Goal: Transaction & Acquisition: Purchase product/service

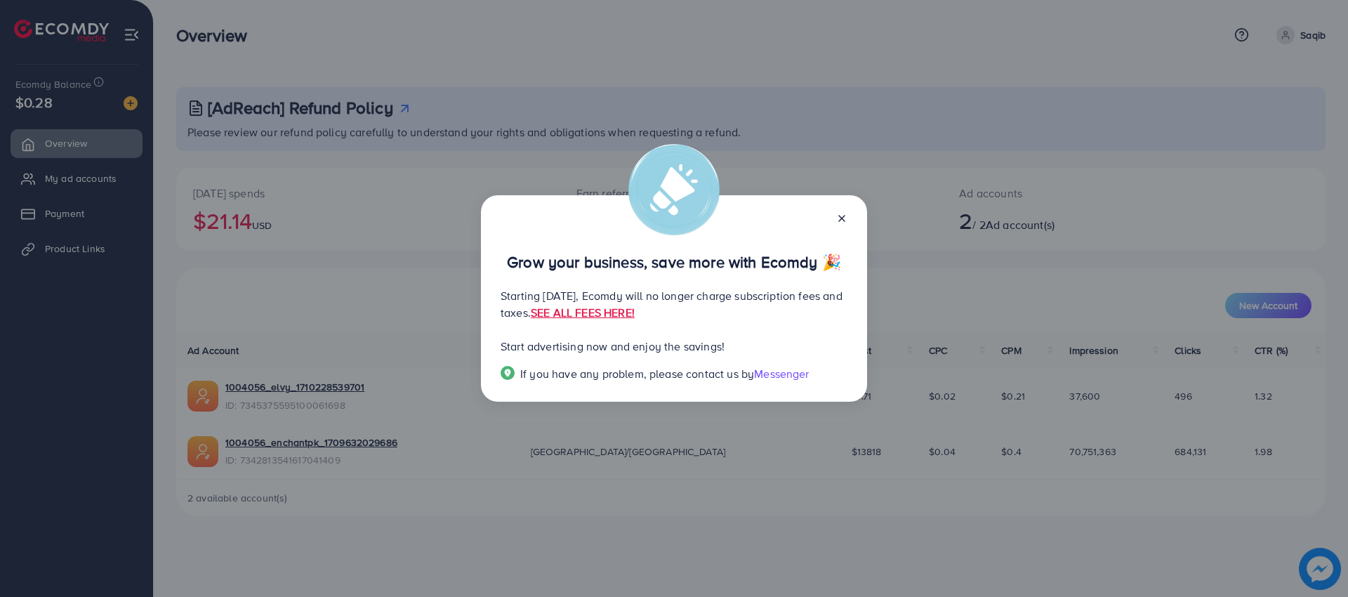
click at [845, 216] on icon at bounding box center [841, 218] width 11 height 11
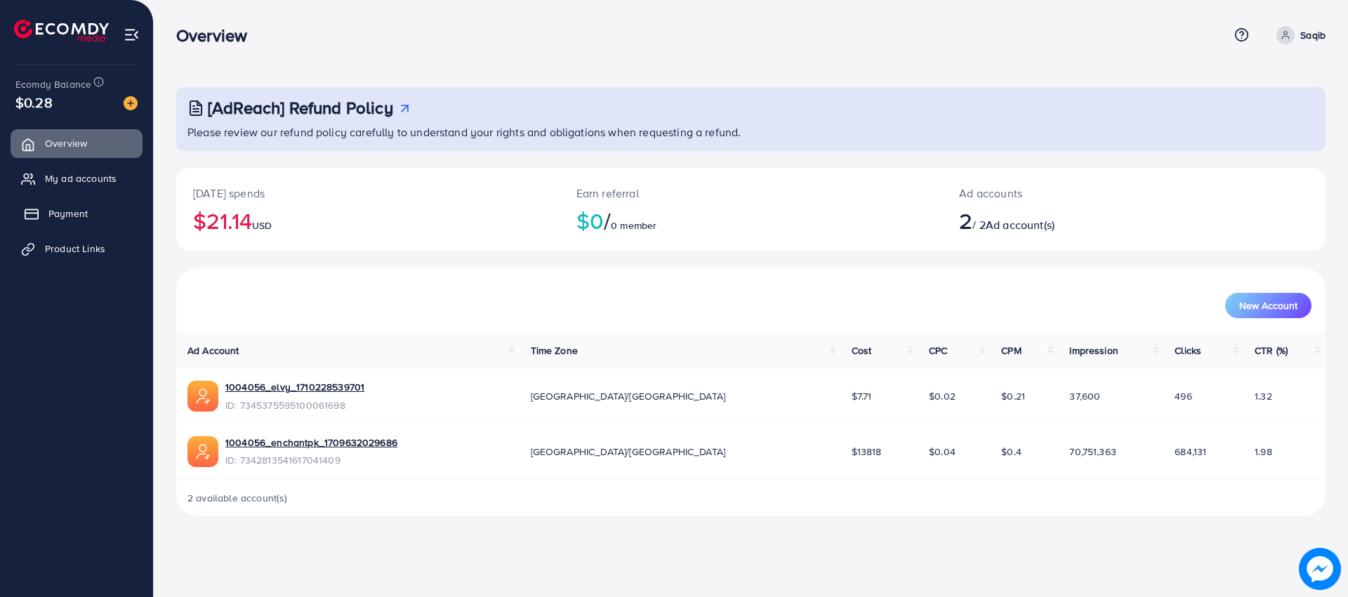
click at [105, 215] on link "Payment" at bounding box center [77, 213] width 132 height 28
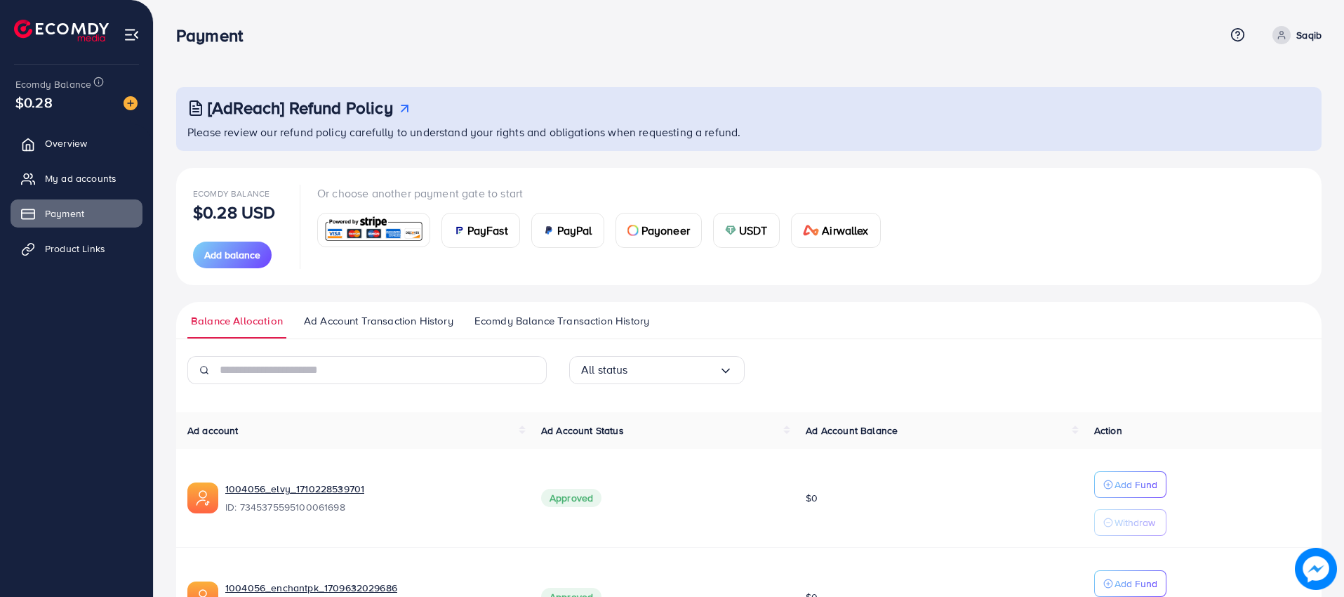
click at [492, 227] on span "PayFast" at bounding box center [488, 230] width 41 height 17
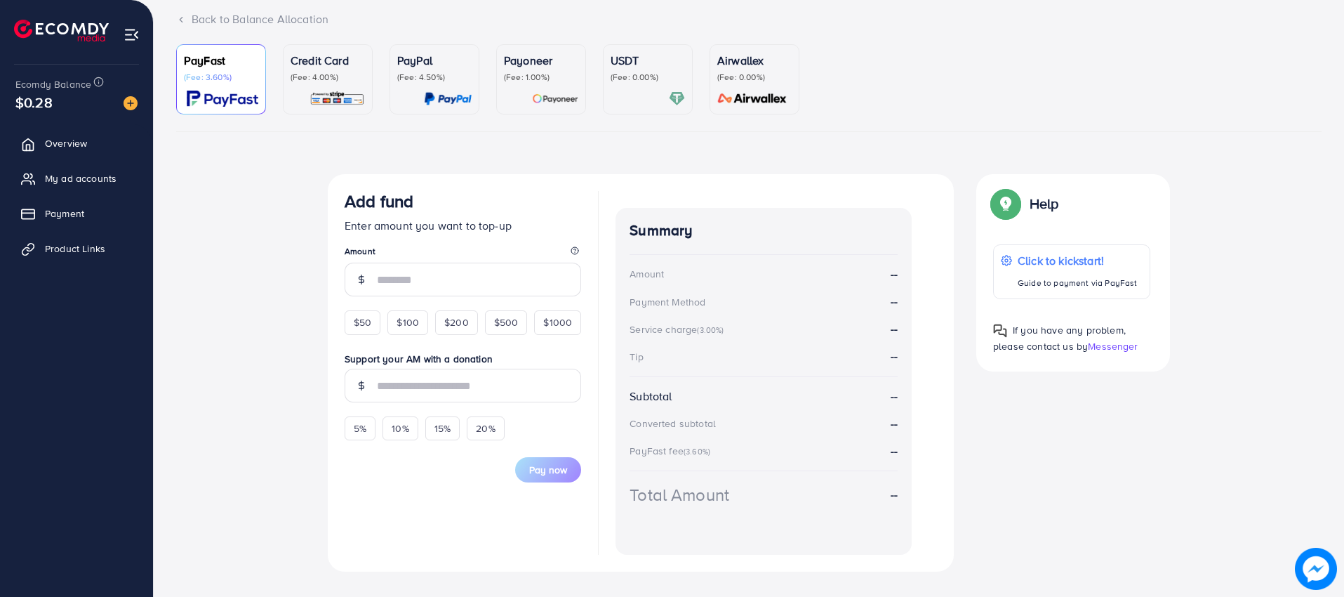
scroll to position [104, 0]
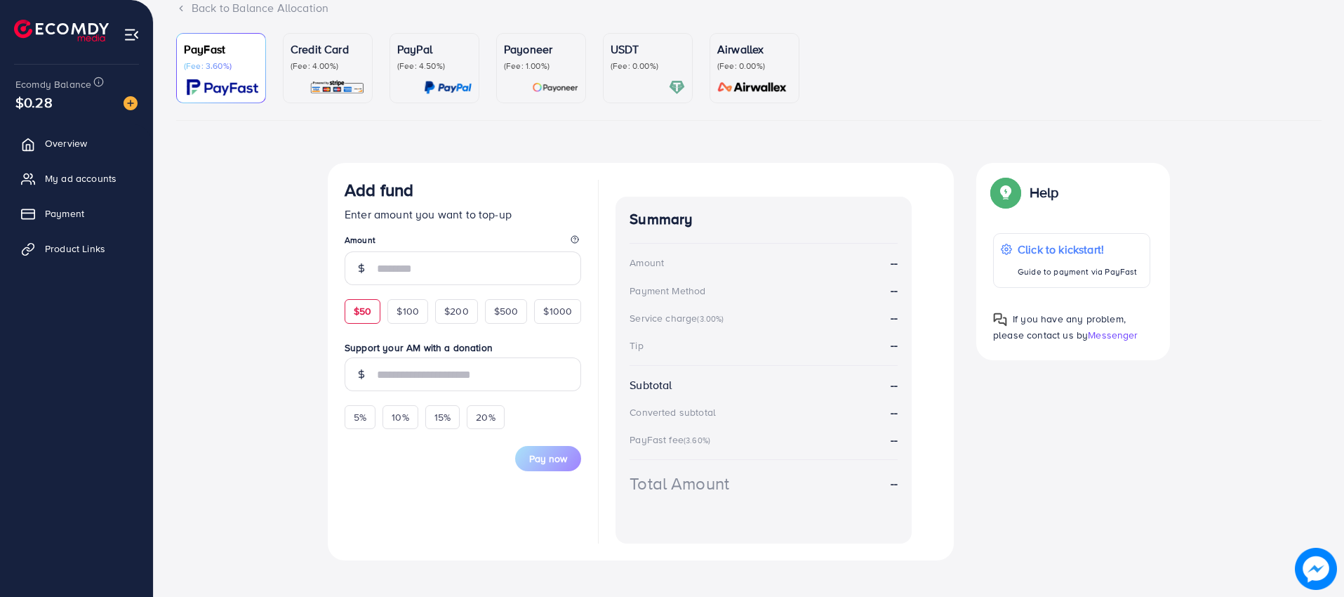
click at [366, 312] on span "$50" at bounding box center [363, 311] width 18 height 14
type input "**"
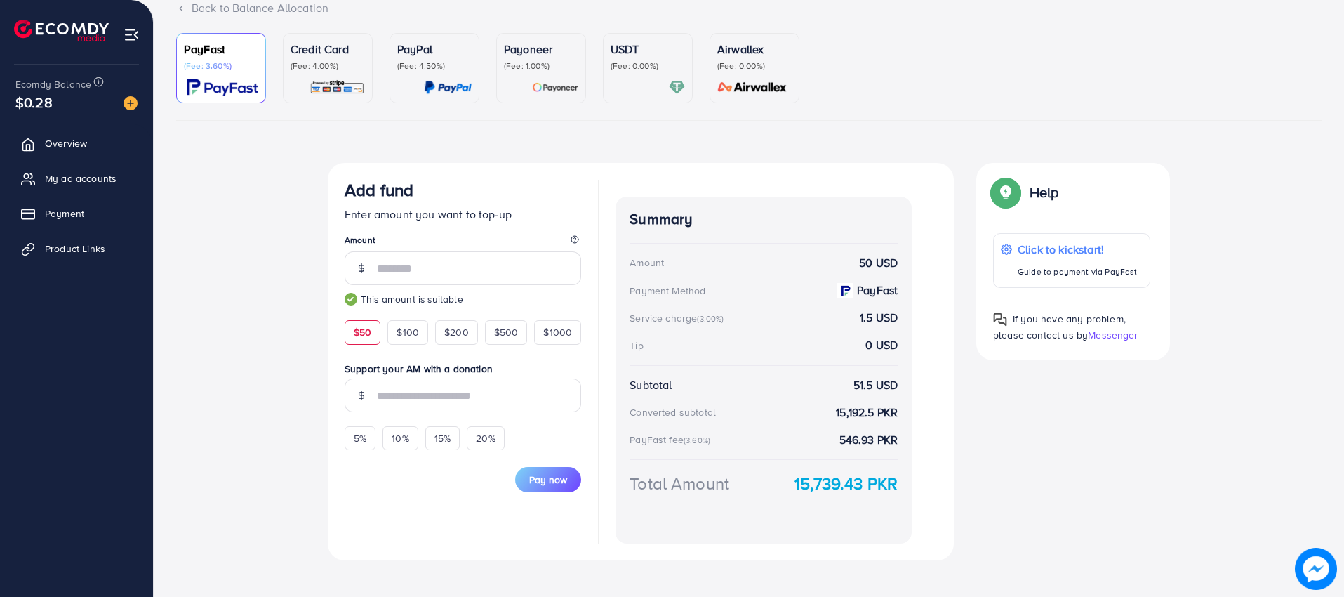
scroll to position [118, 0]
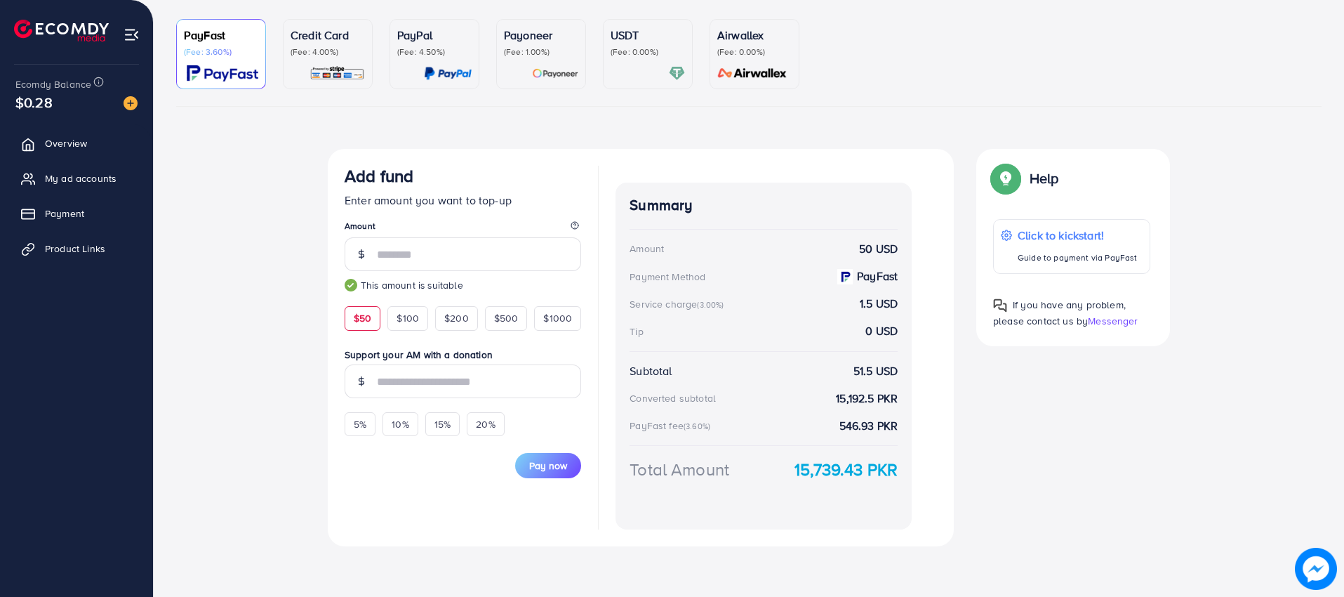
click at [822, 470] on strong "15,739.43 PKR" at bounding box center [846, 469] width 103 height 25
click at [808, 486] on div "Summary Amount 50 USD Payment Method PayFast Service charge (3.00%) 1.5 USD Tip…" at bounding box center [764, 356] width 296 height 347
click at [550, 463] on span "Pay now" at bounding box center [548, 465] width 38 height 14
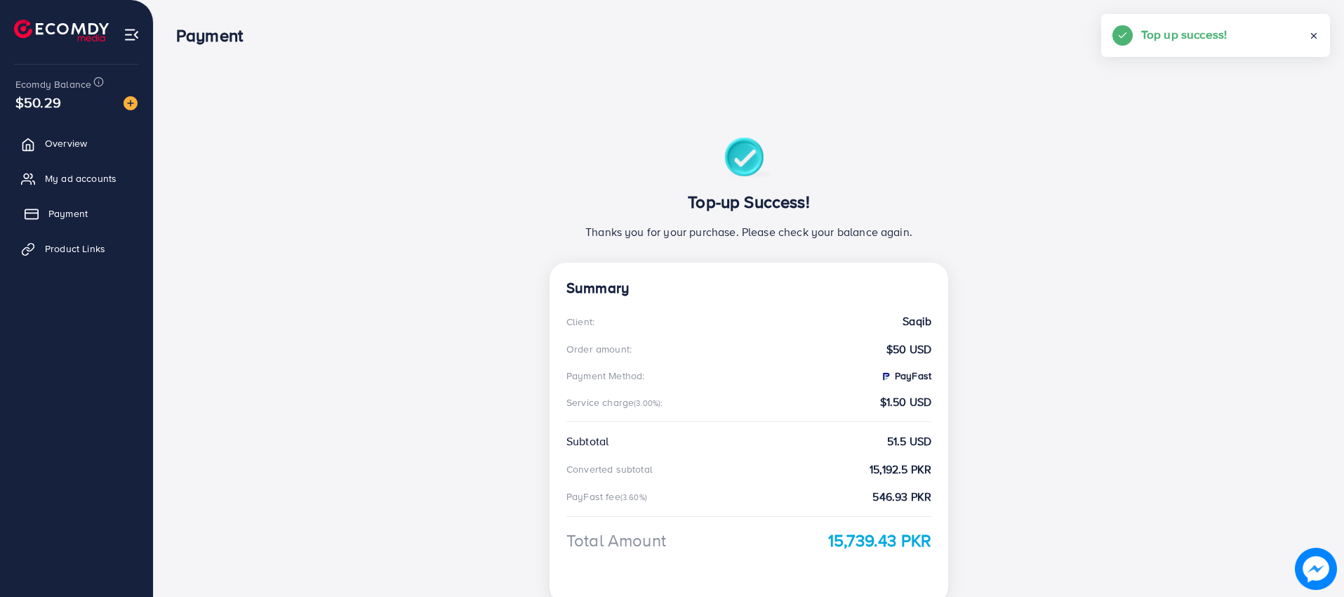
click at [76, 217] on span "Payment" at bounding box center [67, 213] width 39 height 14
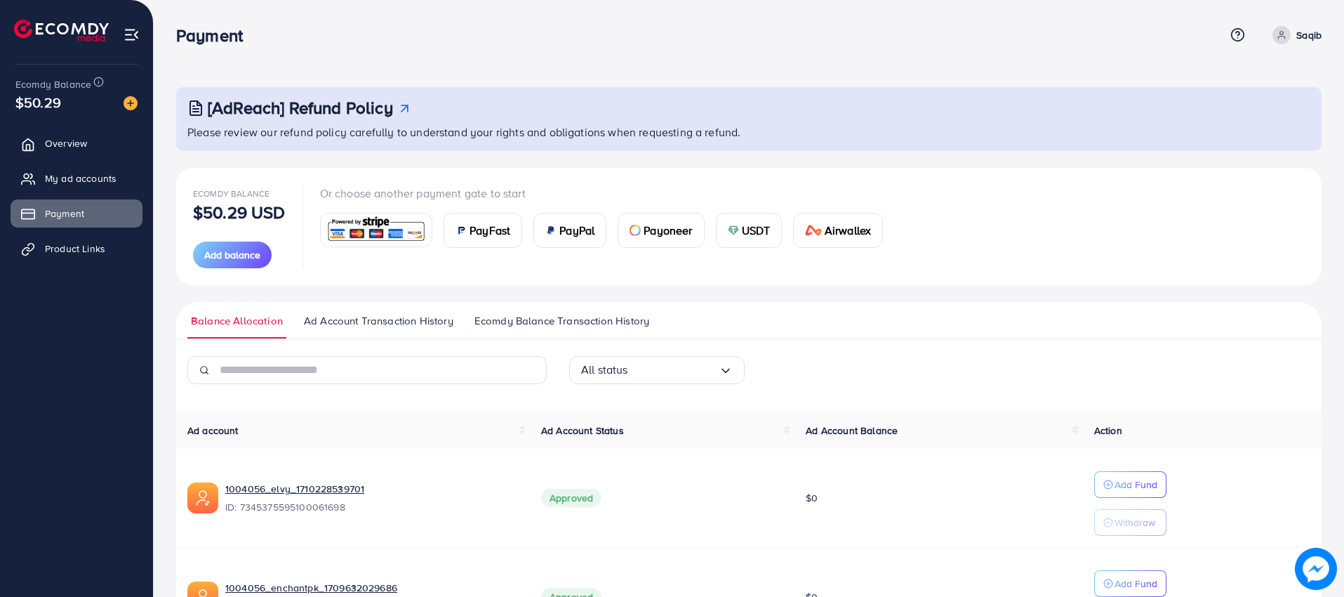
scroll to position [109, 0]
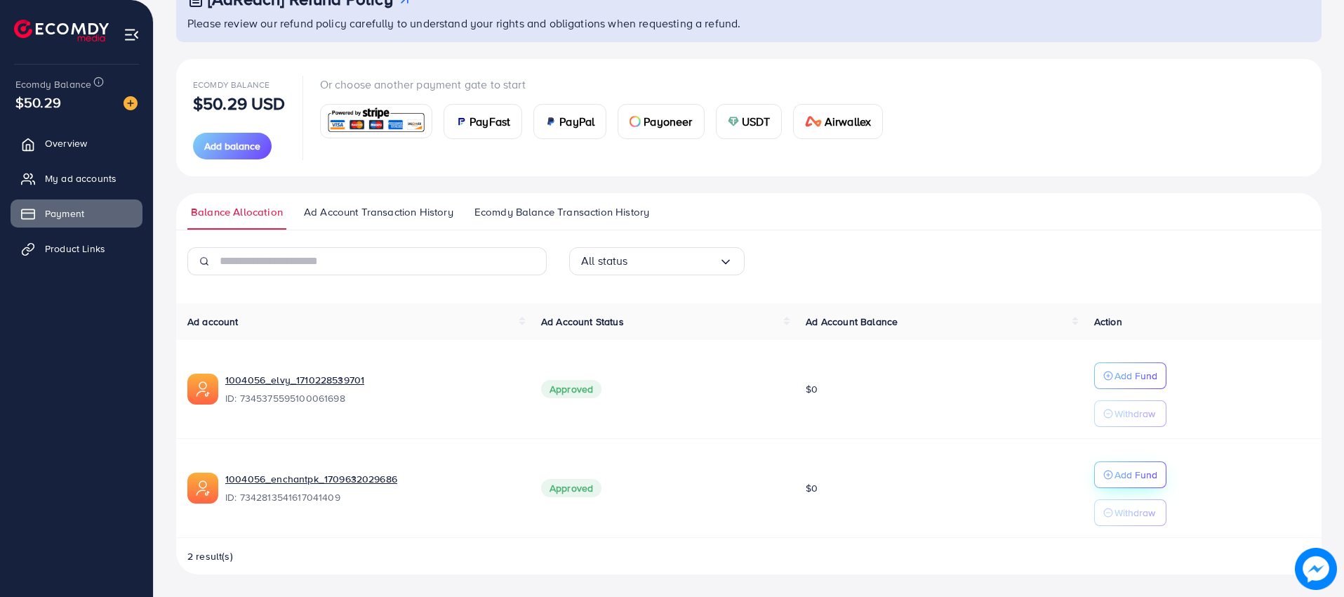
click at [1142, 472] on p "Add Fund" at bounding box center [1136, 474] width 43 height 17
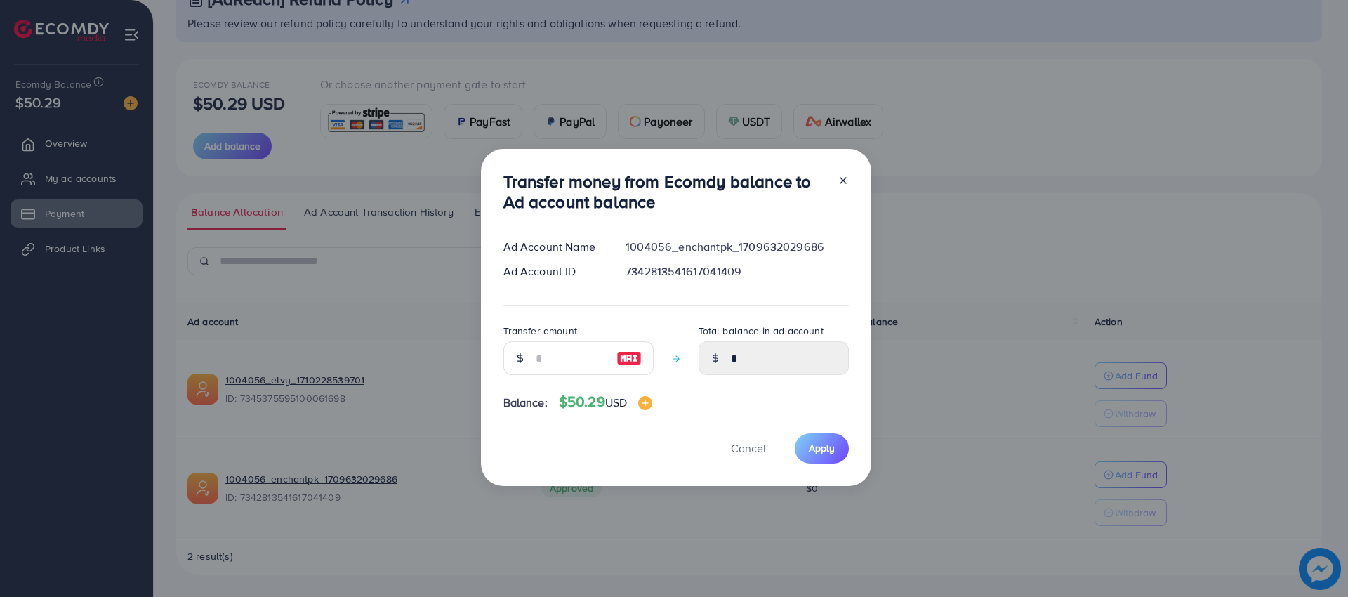
click at [626, 357] on img at bounding box center [628, 358] width 25 height 17
type input "**"
type input "*****"
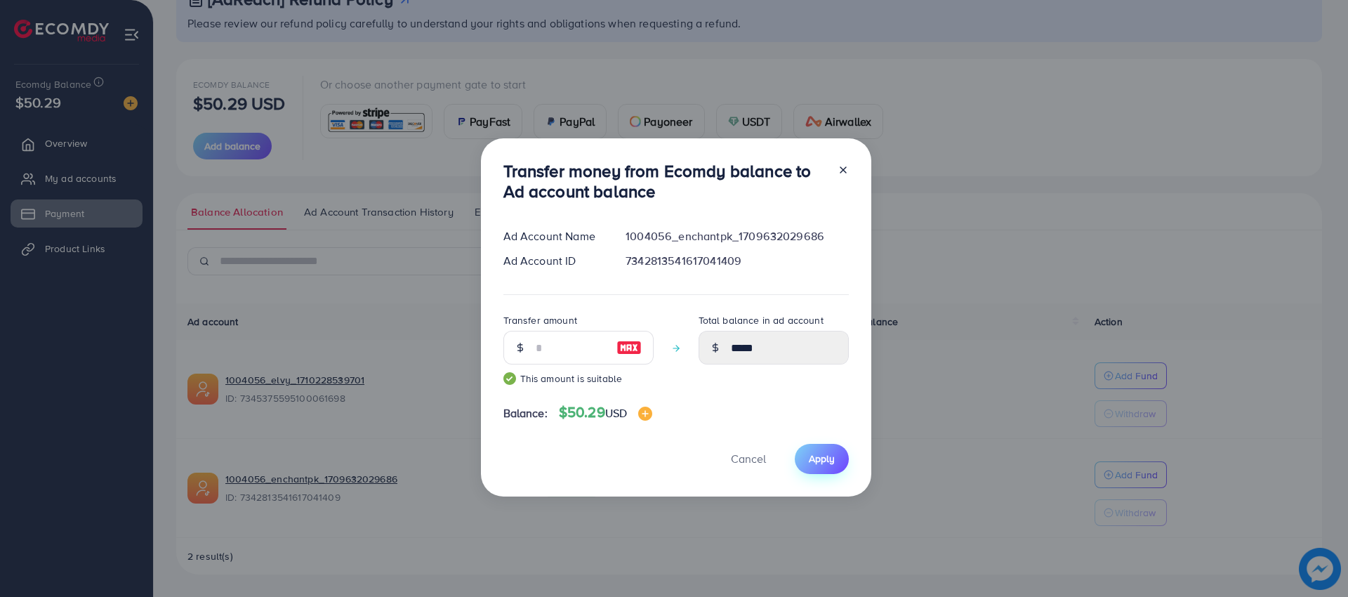
click at [825, 463] on span "Apply" at bounding box center [822, 458] width 26 height 14
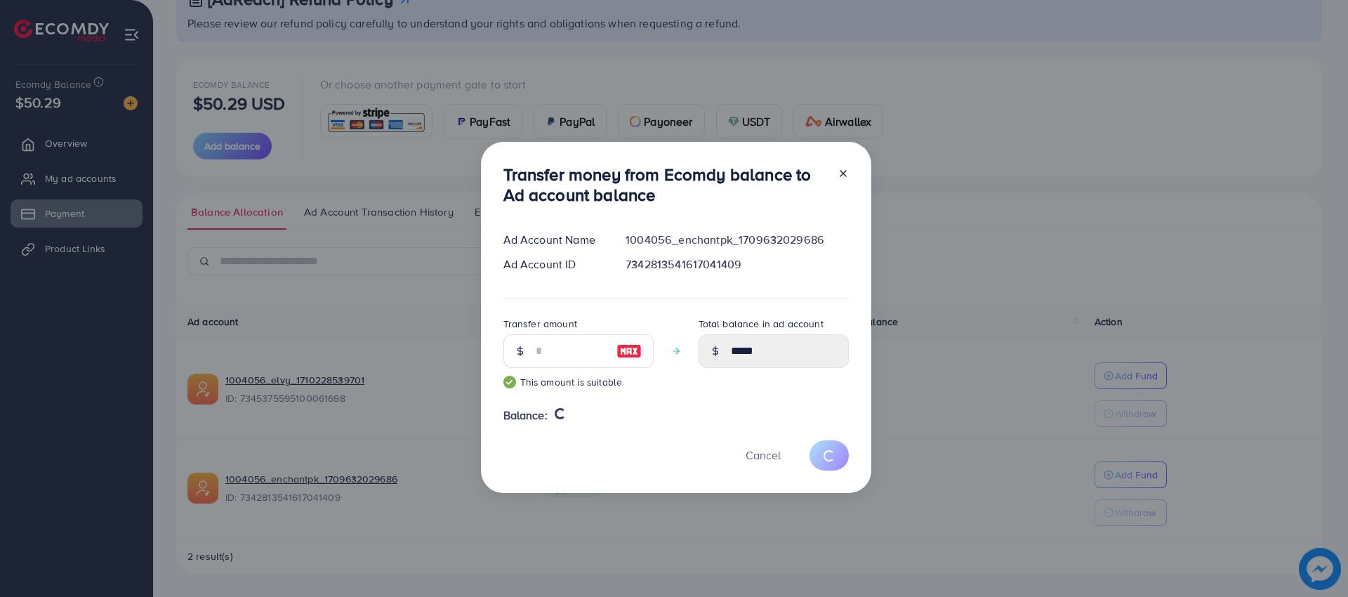
type input "*"
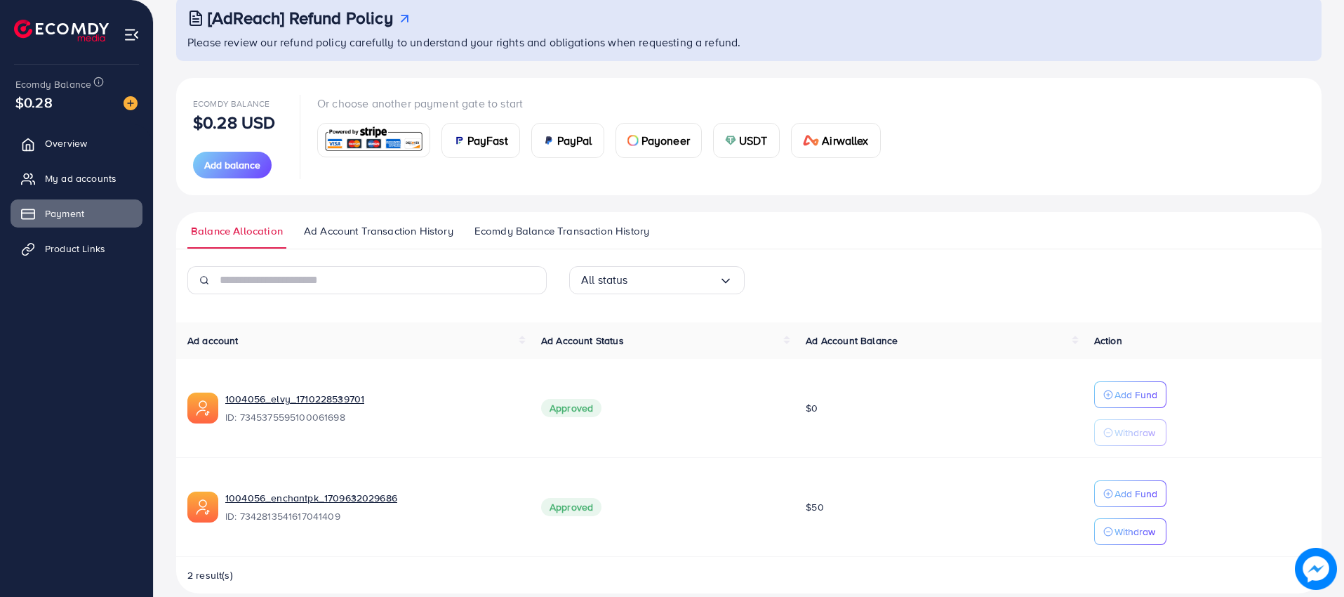
scroll to position [109, 0]
